Goal: Find contact information: Find contact information

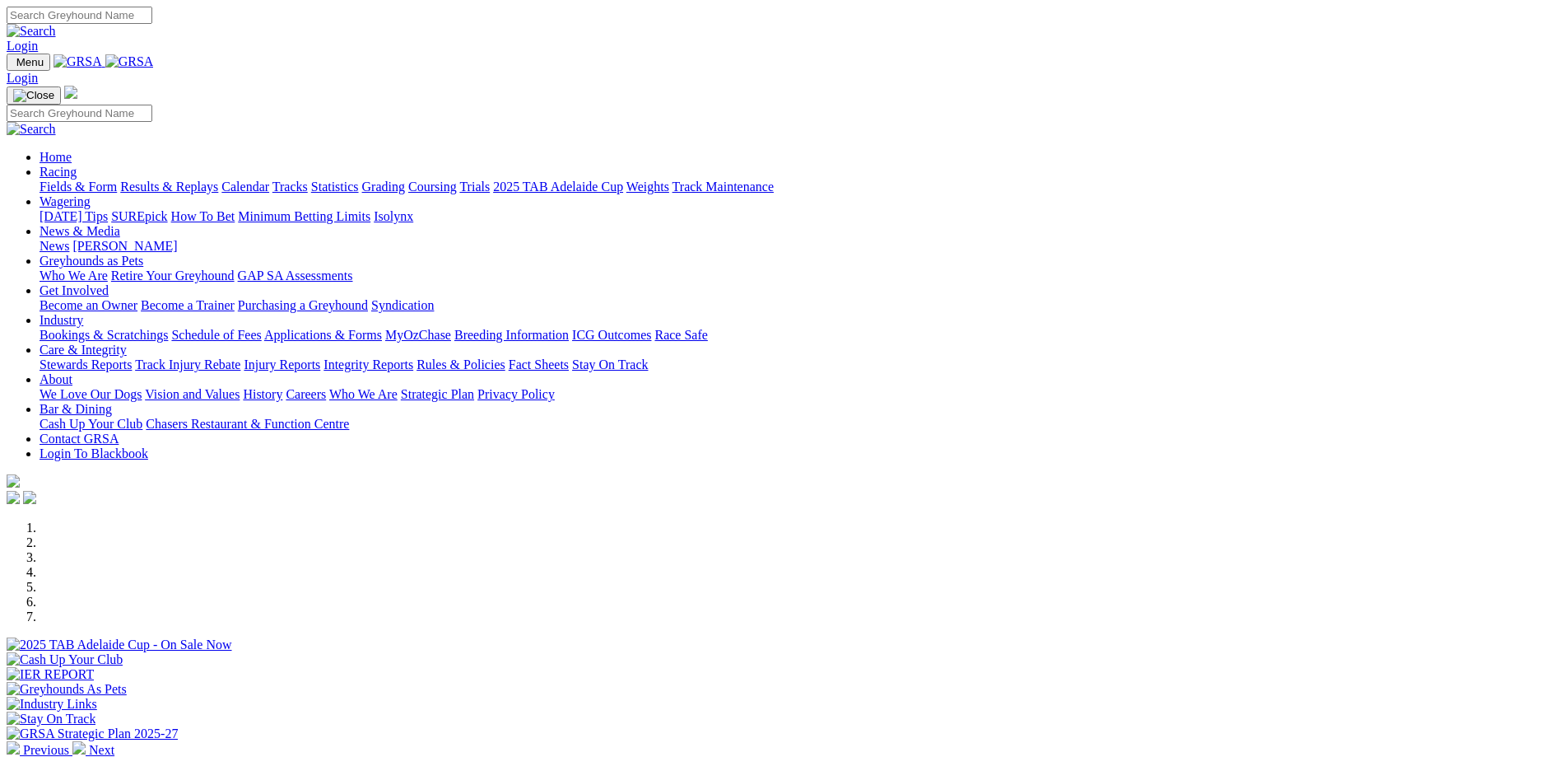
click at [118, 432] on link "Contact GRSA" at bounding box center [79, 438] width 79 height 14
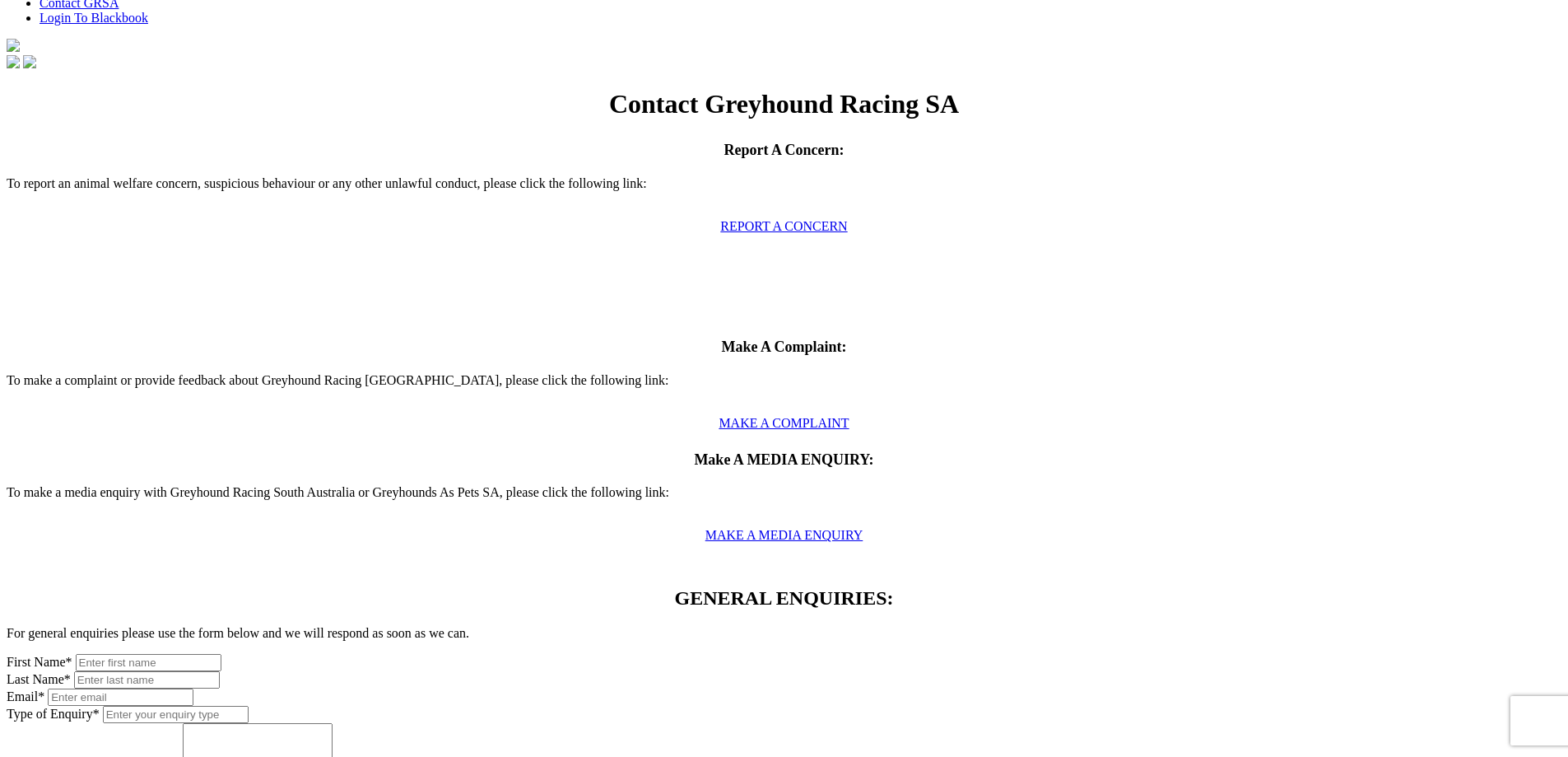
scroll to position [165, 0]
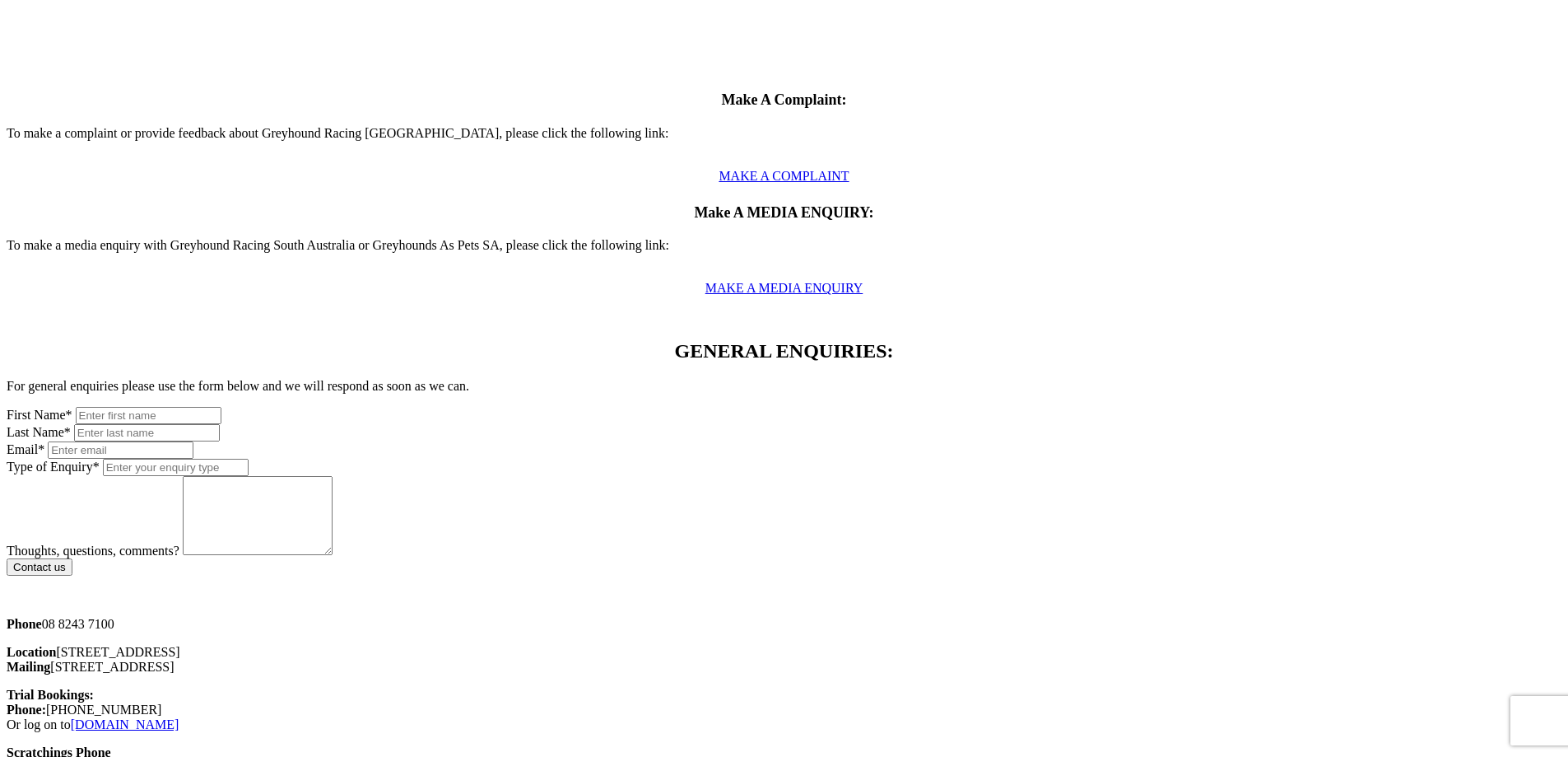
scroll to position [741, 0]
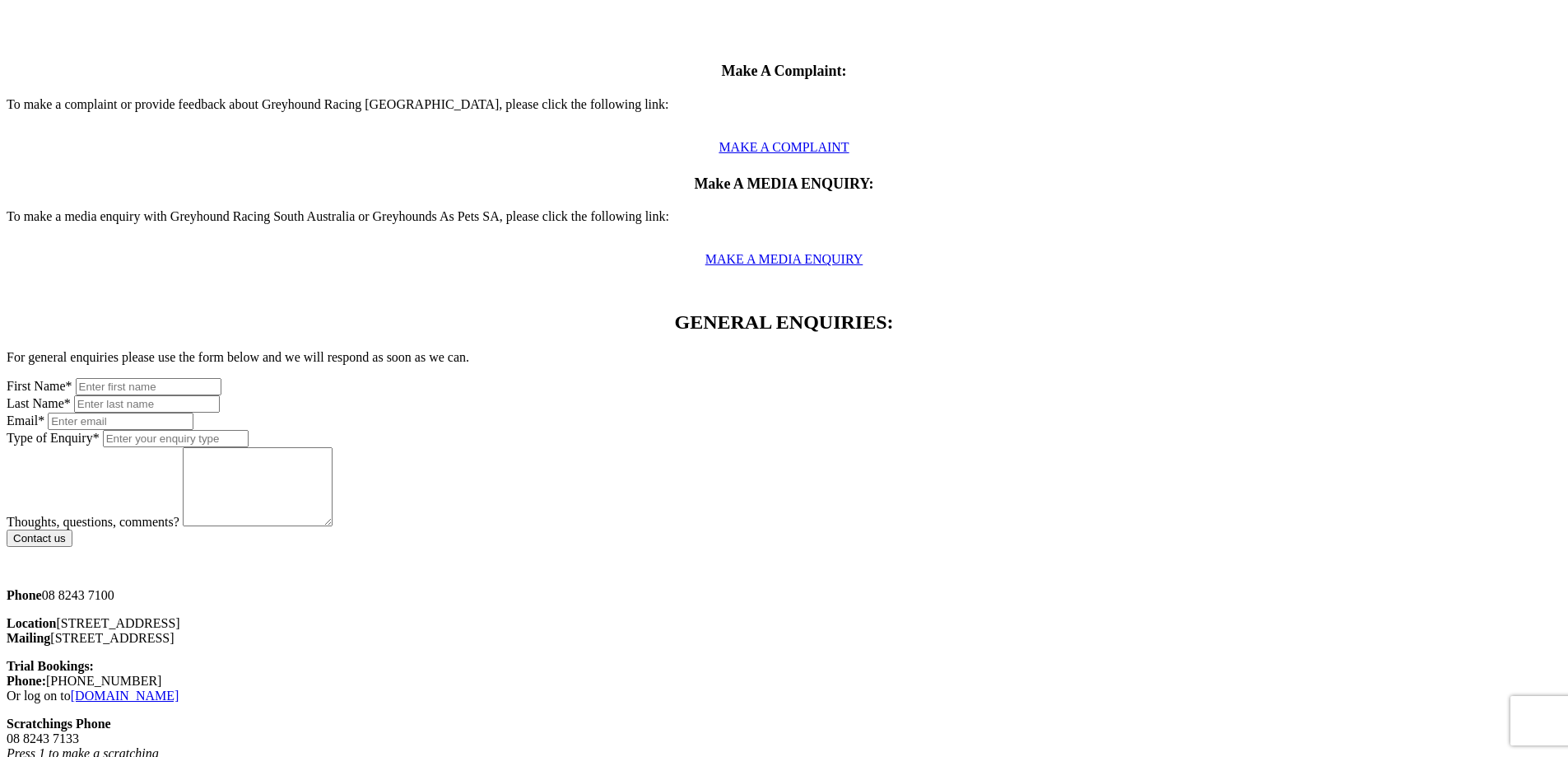
drag, startPoint x: 866, startPoint y: 373, endPoint x: 786, endPoint y: 335, distance: 88.6
